Goal: Task Accomplishment & Management: Manage account settings

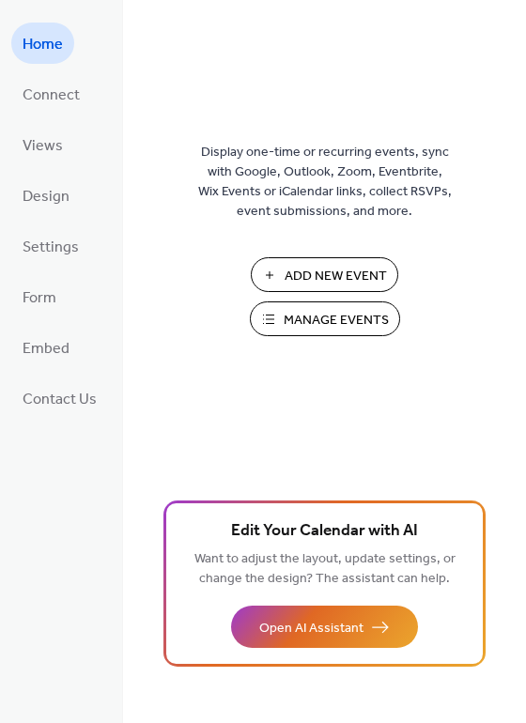
click at [303, 312] on span "Manage Events" at bounding box center [336, 321] width 105 height 20
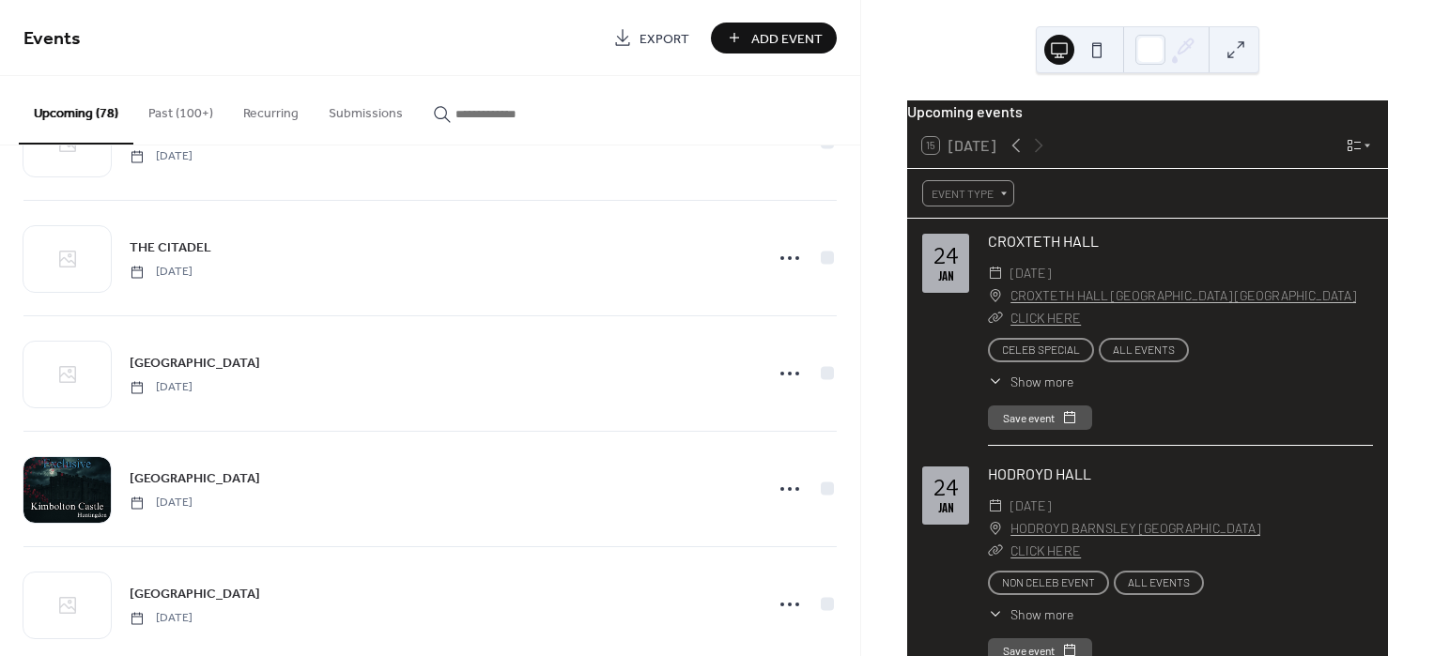
scroll to position [4160, 0]
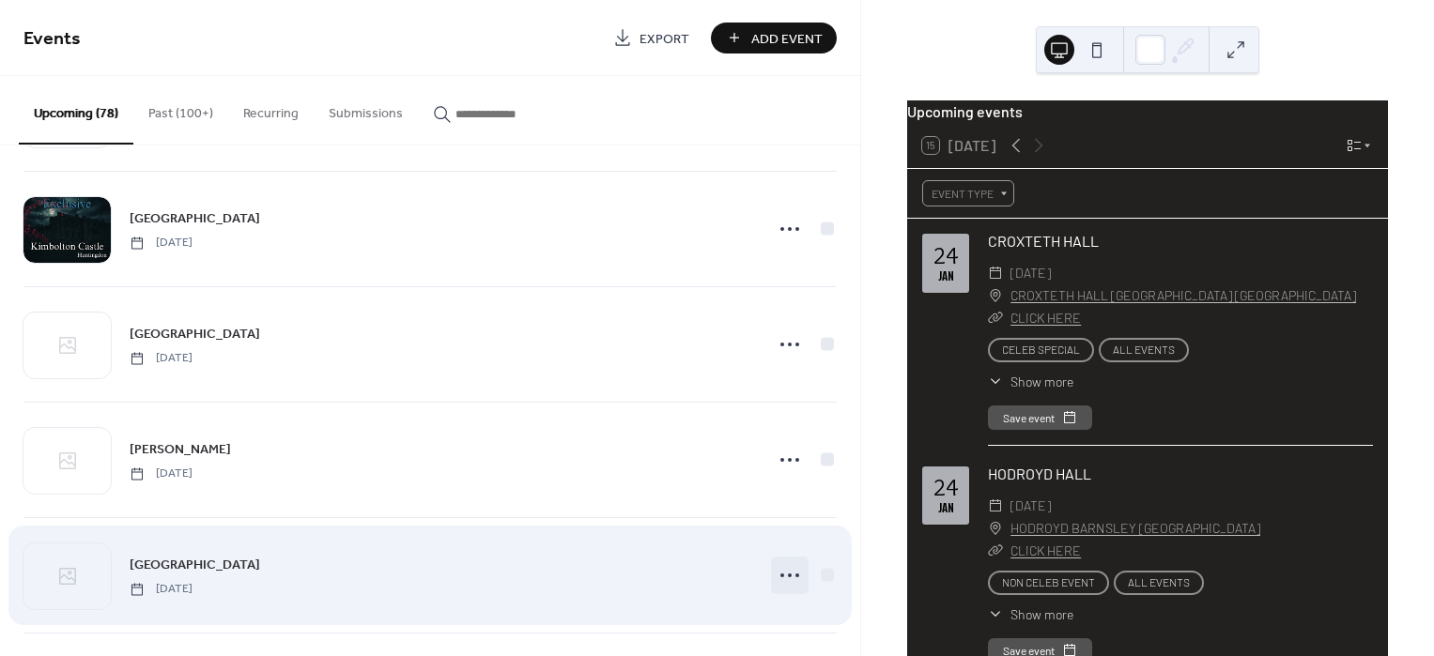
click at [779, 573] on icon at bounding box center [790, 576] width 30 height 30
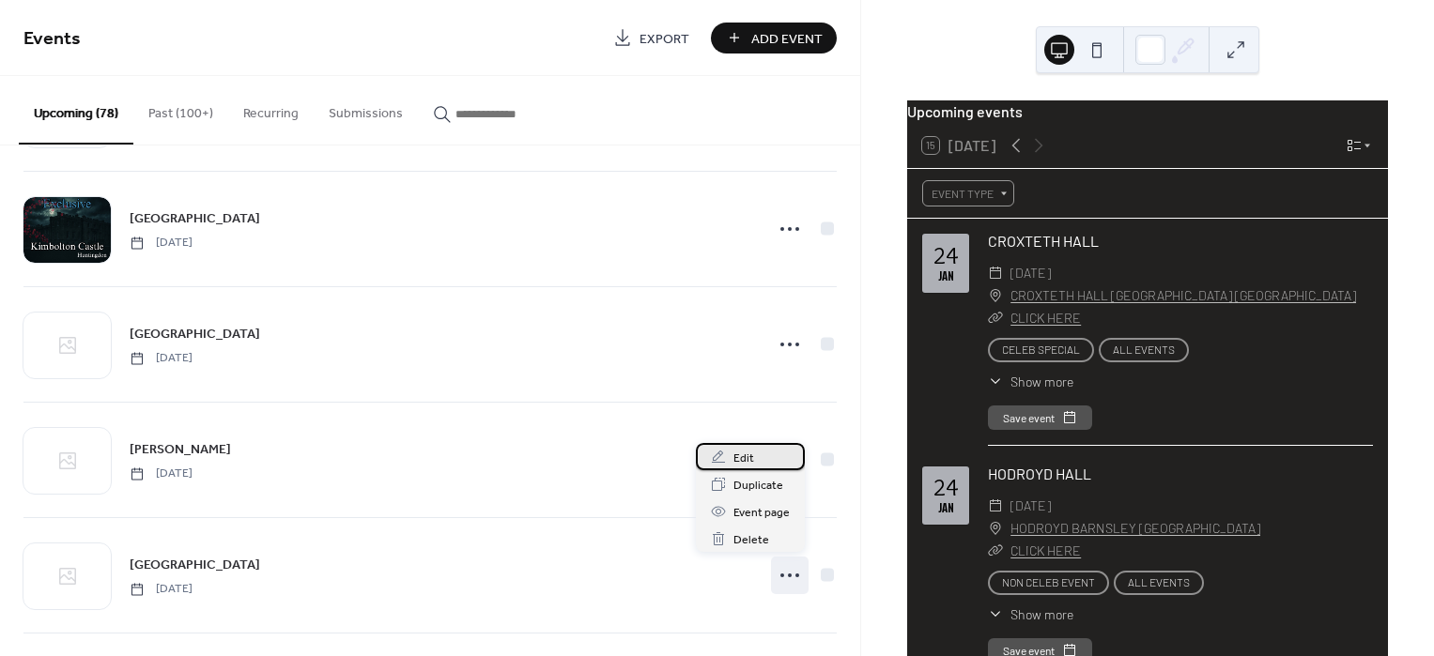
click at [746, 456] on span "Edit" at bounding box center [743, 459] width 21 height 20
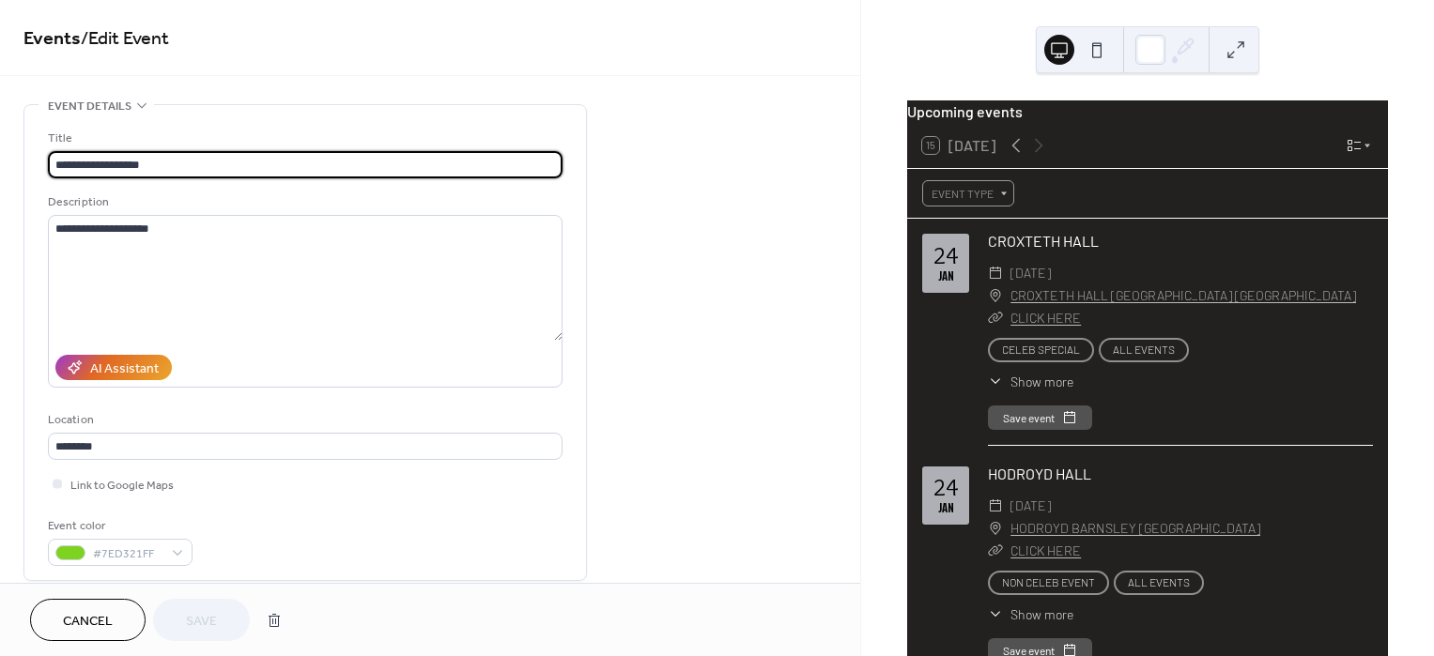
scroll to position [510, 0]
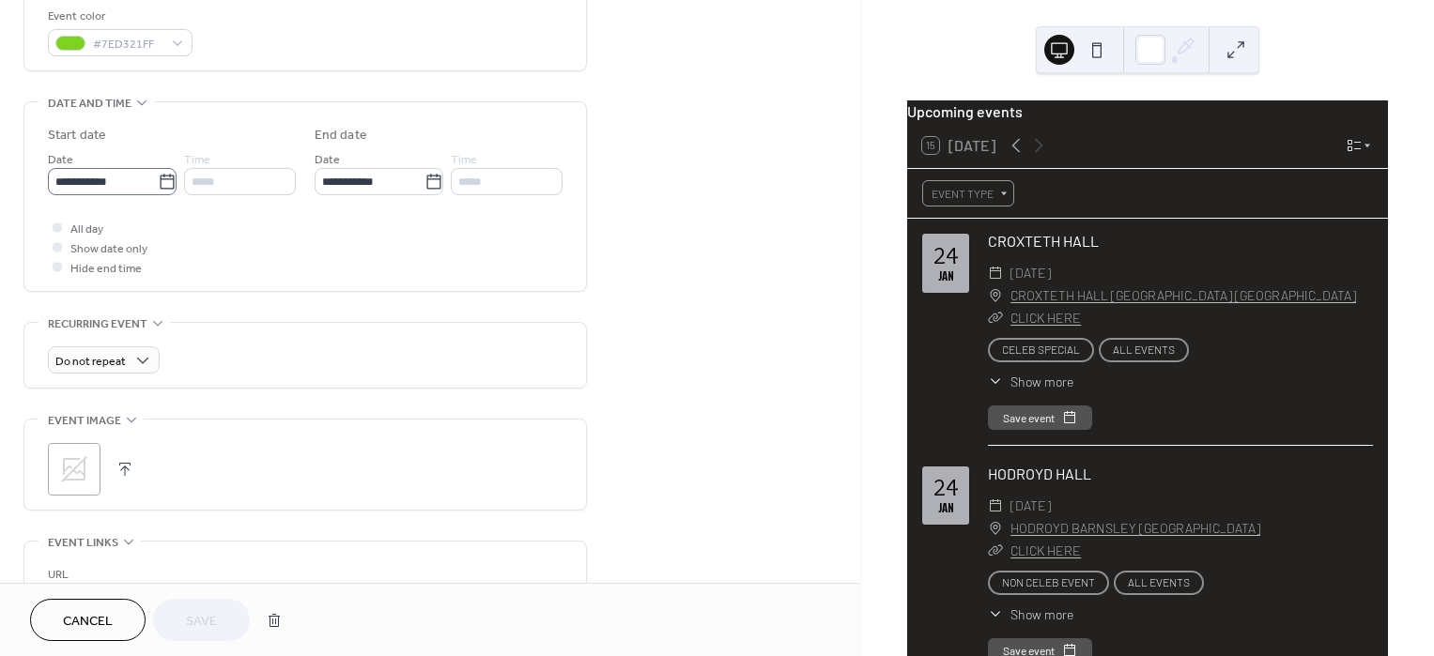
click at [158, 178] on icon at bounding box center [167, 182] width 19 height 19
click at [158, 178] on input "**********" at bounding box center [103, 181] width 110 height 27
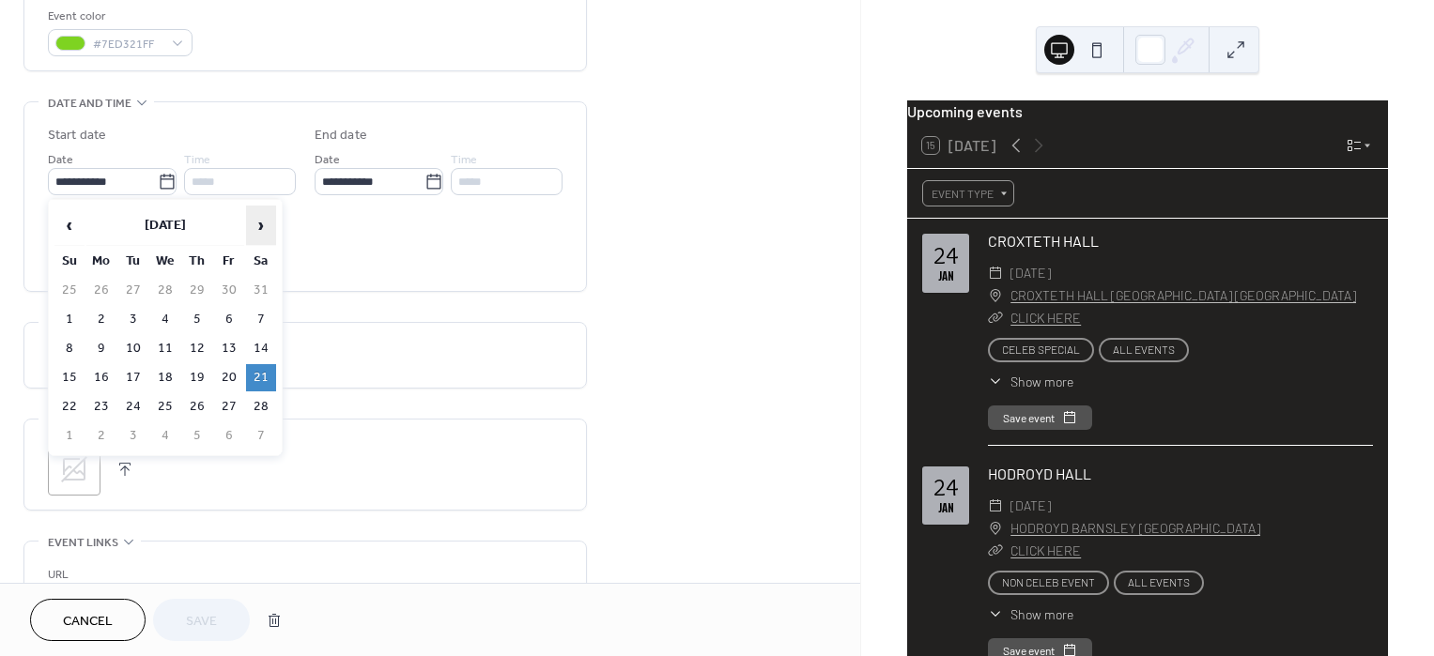
click at [263, 214] on span "›" at bounding box center [261, 226] width 28 height 38
click at [264, 335] on td "14" at bounding box center [261, 348] width 30 height 27
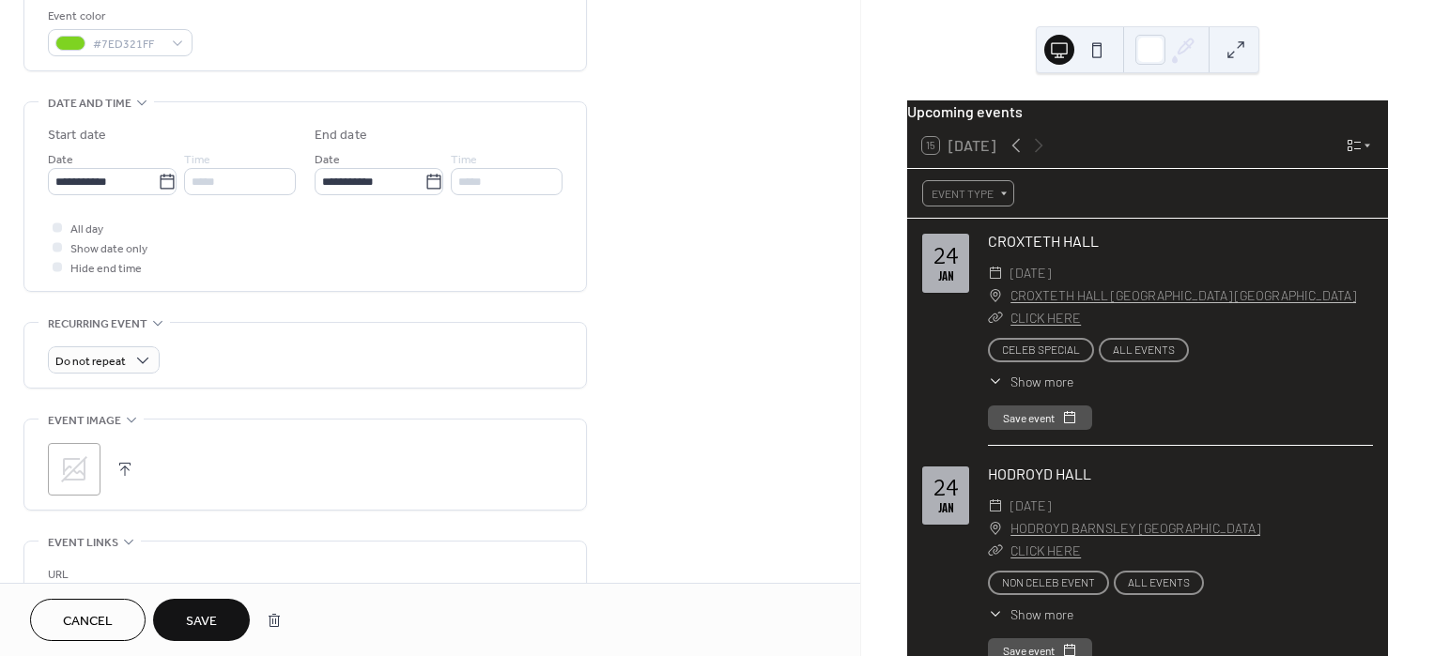
type input "**********"
click at [199, 622] on span "Save" at bounding box center [201, 622] width 31 height 20
